Goal: Navigation & Orientation: Find specific page/section

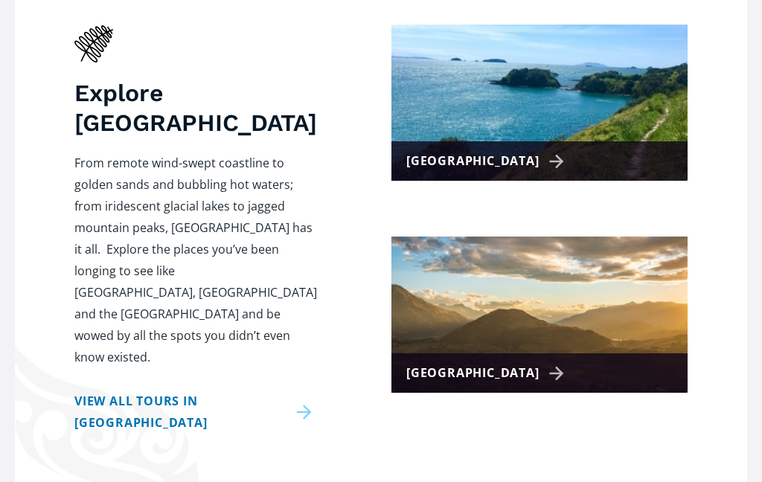
scroll to position [658, 0]
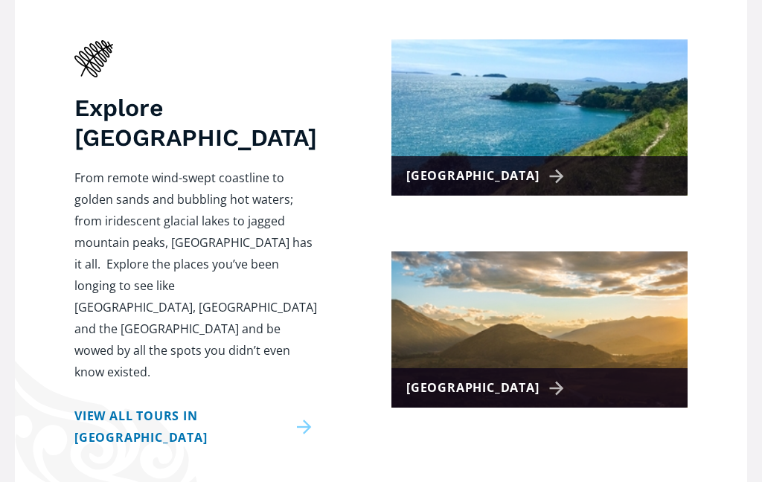
click at [477, 378] on div "[GEOGRAPHIC_DATA]" at bounding box center [487, 389] width 163 height 22
click at [513, 378] on div "[GEOGRAPHIC_DATA]" at bounding box center [487, 389] width 163 height 22
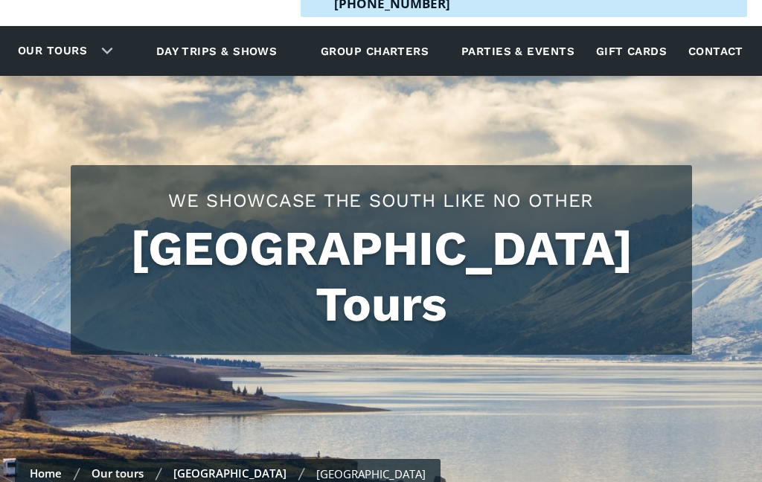
scroll to position [86, 0]
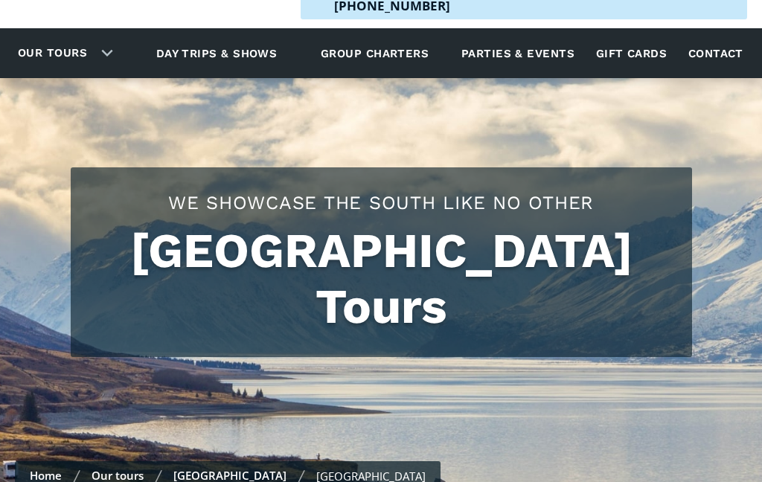
click at [48, 468] on link "Home" at bounding box center [46, 475] width 32 height 15
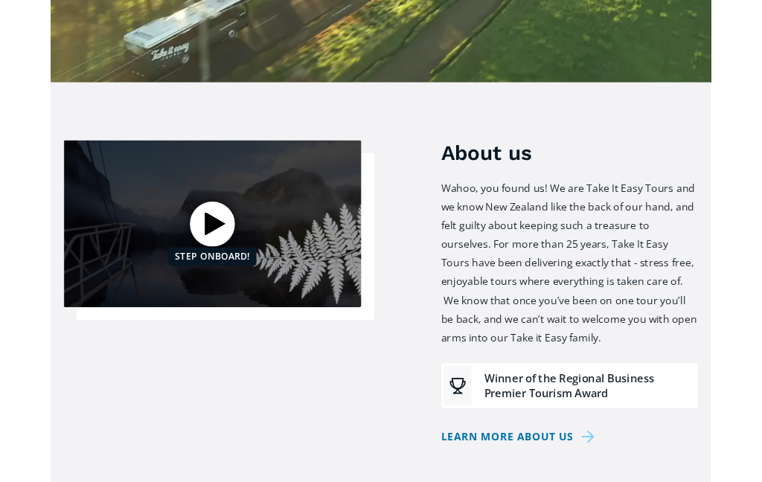
scroll to position [635, 0]
